Goal: Task Accomplishment & Management: Manage account settings

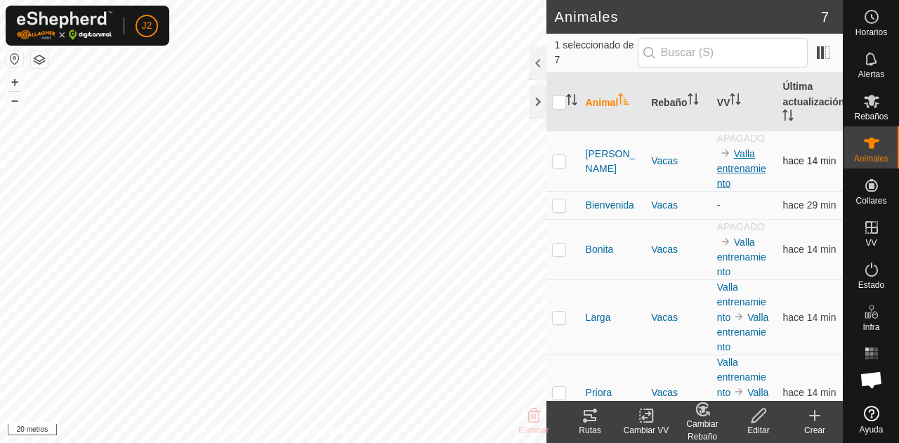
click at [733, 155] on font "Valla entrenamiento" at bounding box center [741, 168] width 49 height 41
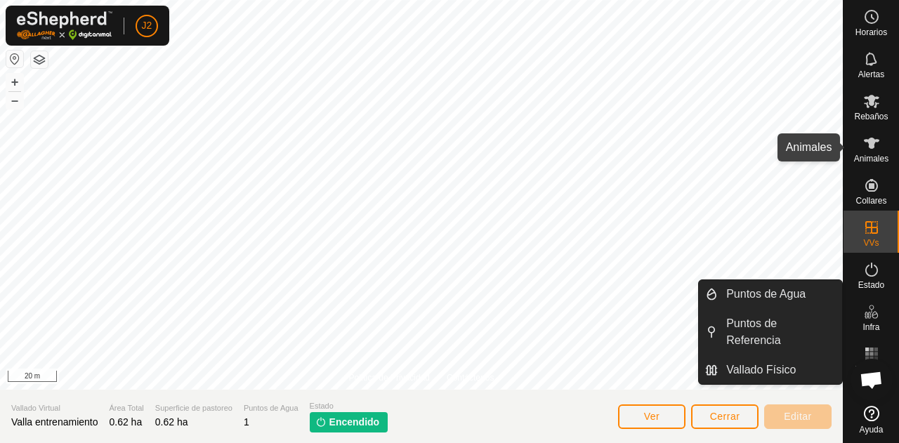
click at [875, 164] on div "Animales" at bounding box center [872, 147] width 56 height 42
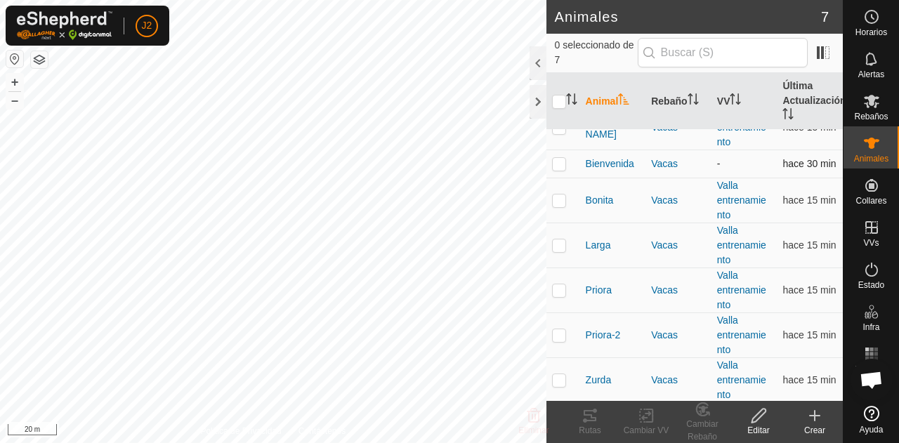
scroll to position [26, 0]
click at [720, 190] on link "Valla entrenamiento" at bounding box center [741, 198] width 49 height 41
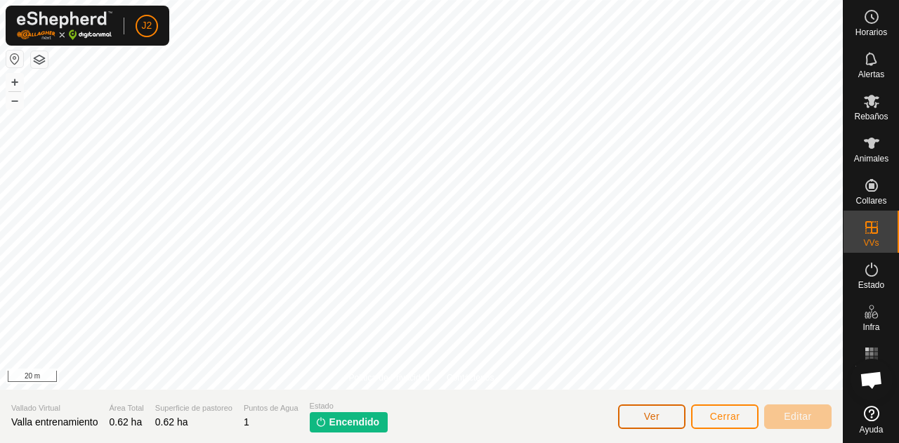
click at [651, 428] on button "Ver" at bounding box center [651, 417] width 67 height 25
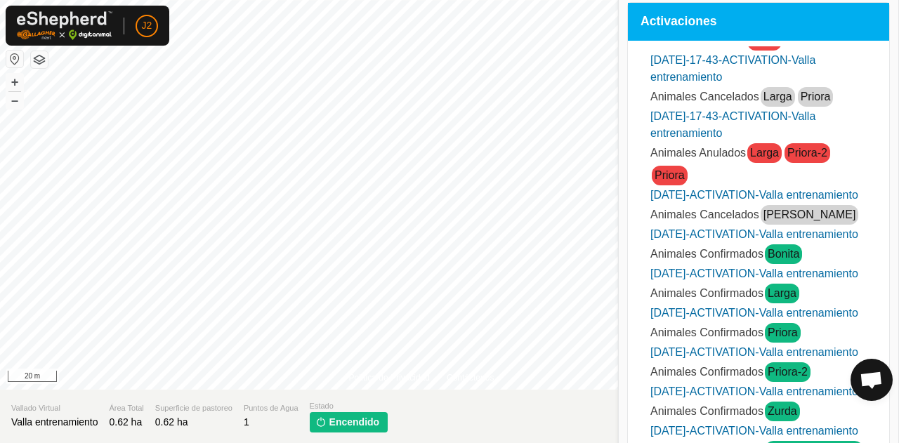
scroll to position [225, 0]
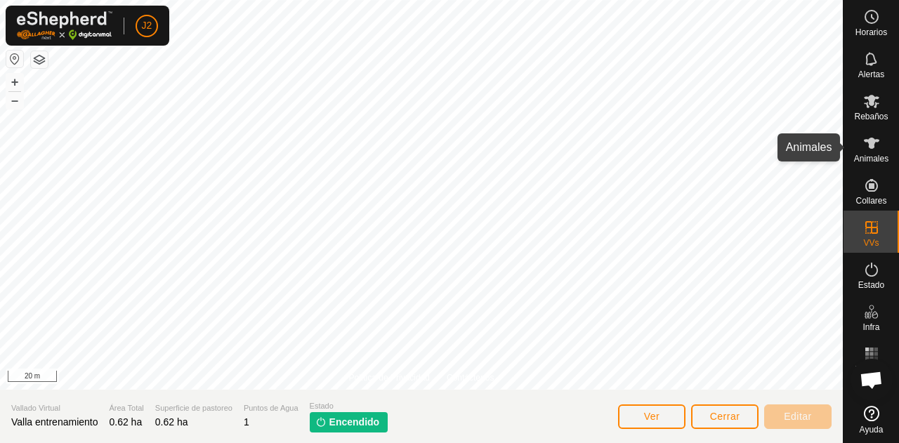
click at [873, 153] on es-animals-svg-icon at bounding box center [871, 143] width 25 height 22
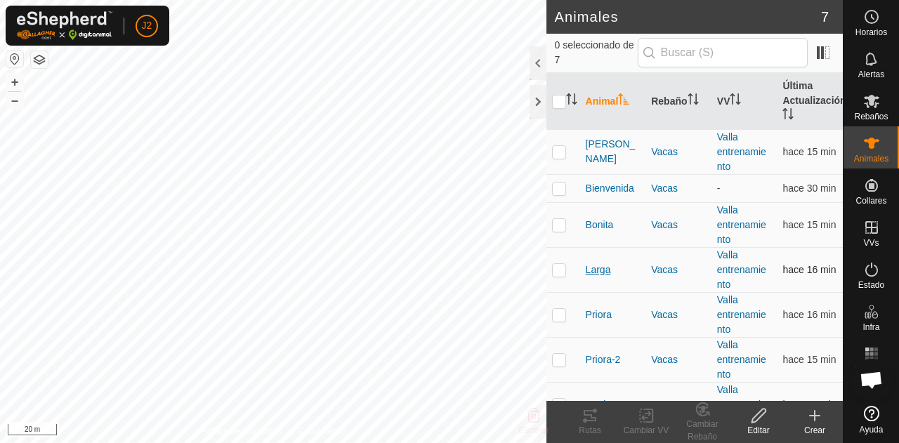
click at [598, 275] on span "Larga" at bounding box center [598, 270] width 25 height 15
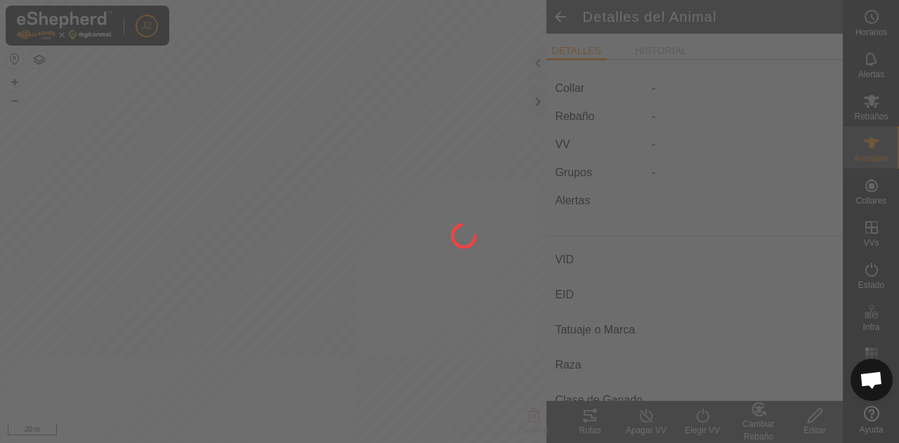
type input "Larga"
type input "-"
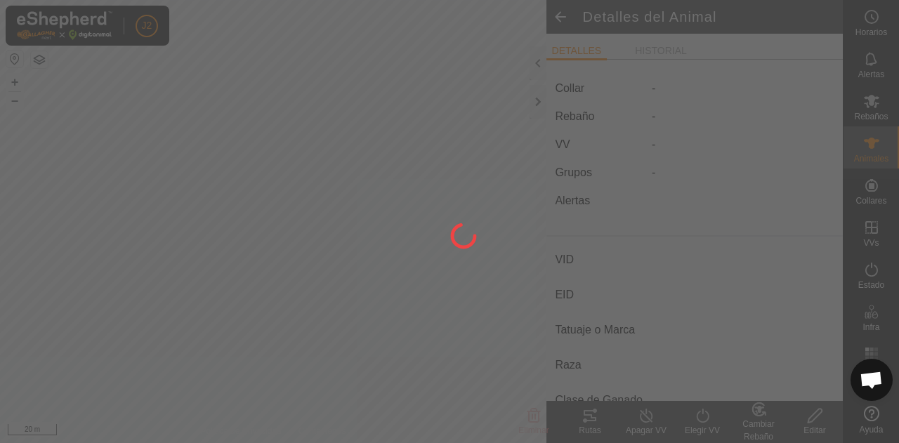
type input "0 kg"
type input "-"
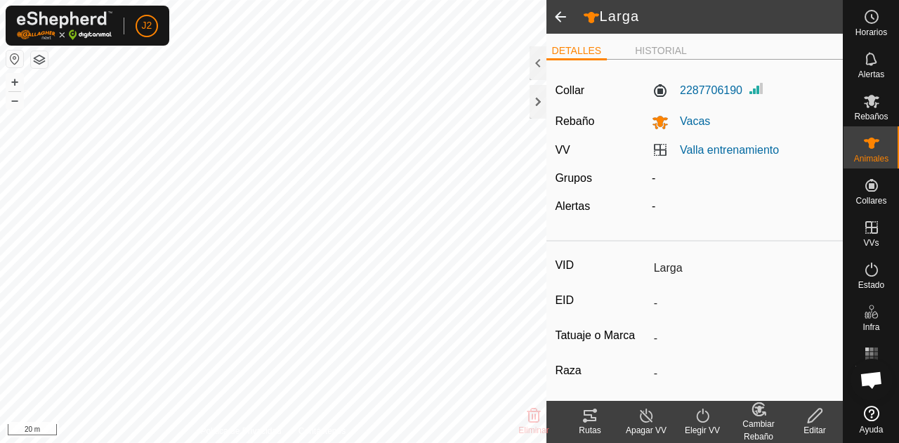
click at [596, 426] on div "Rutas" at bounding box center [590, 430] width 56 height 13
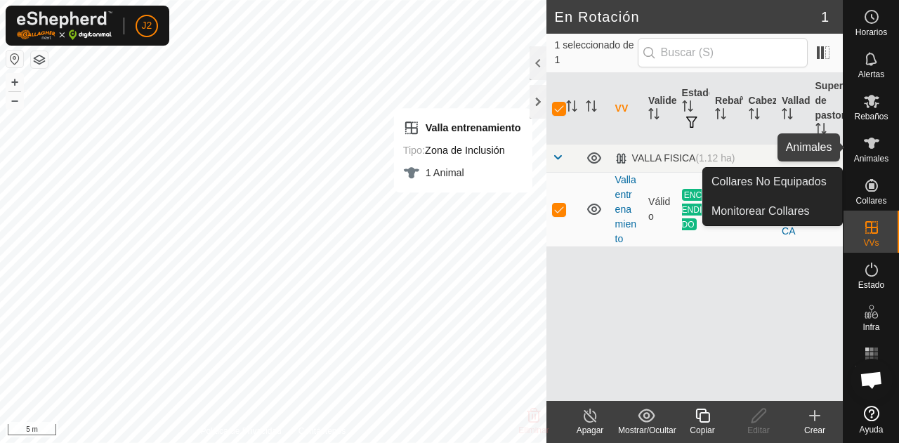
click at [864, 160] on span "Animales" at bounding box center [871, 159] width 34 height 8
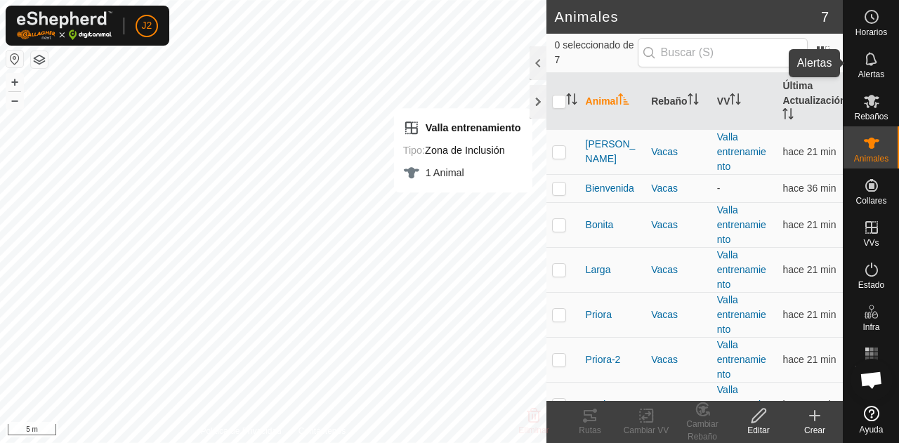
click at [875, 82] on div "Alertas" at bounding box center [872, 63] width 56 height 42
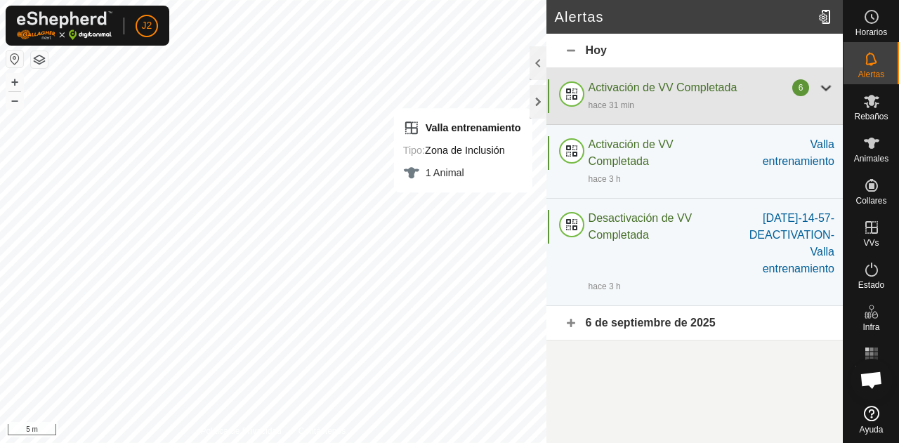
click at [825, 102] on div "hace 31 min" at bounding box center [712, 104] width 246 height 17
